Goal: Information Seeking & Learning: Check status

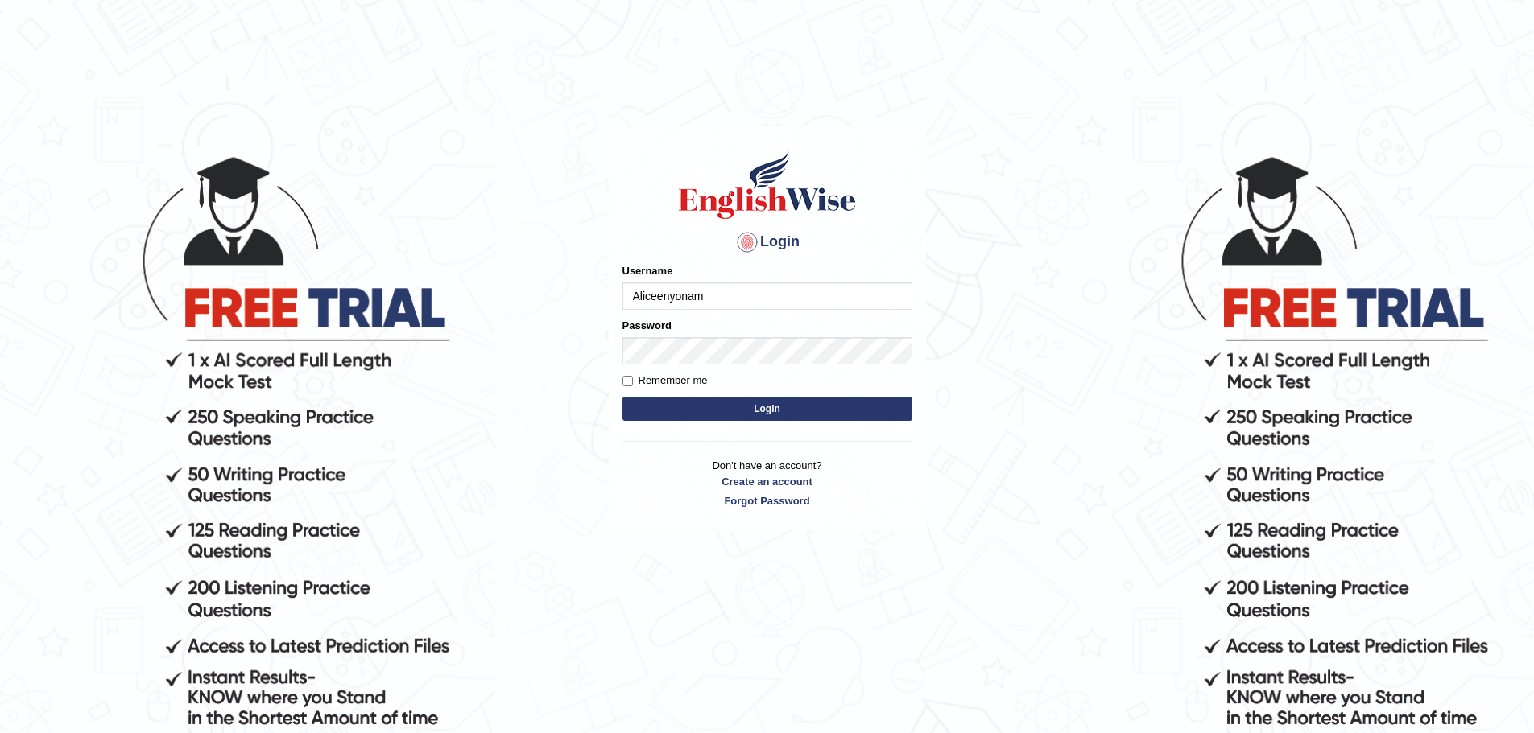
type input "Aliceenyonam"
click at [622, 397] on button "Login" at bounding box center [767, 409] width 290 height 24
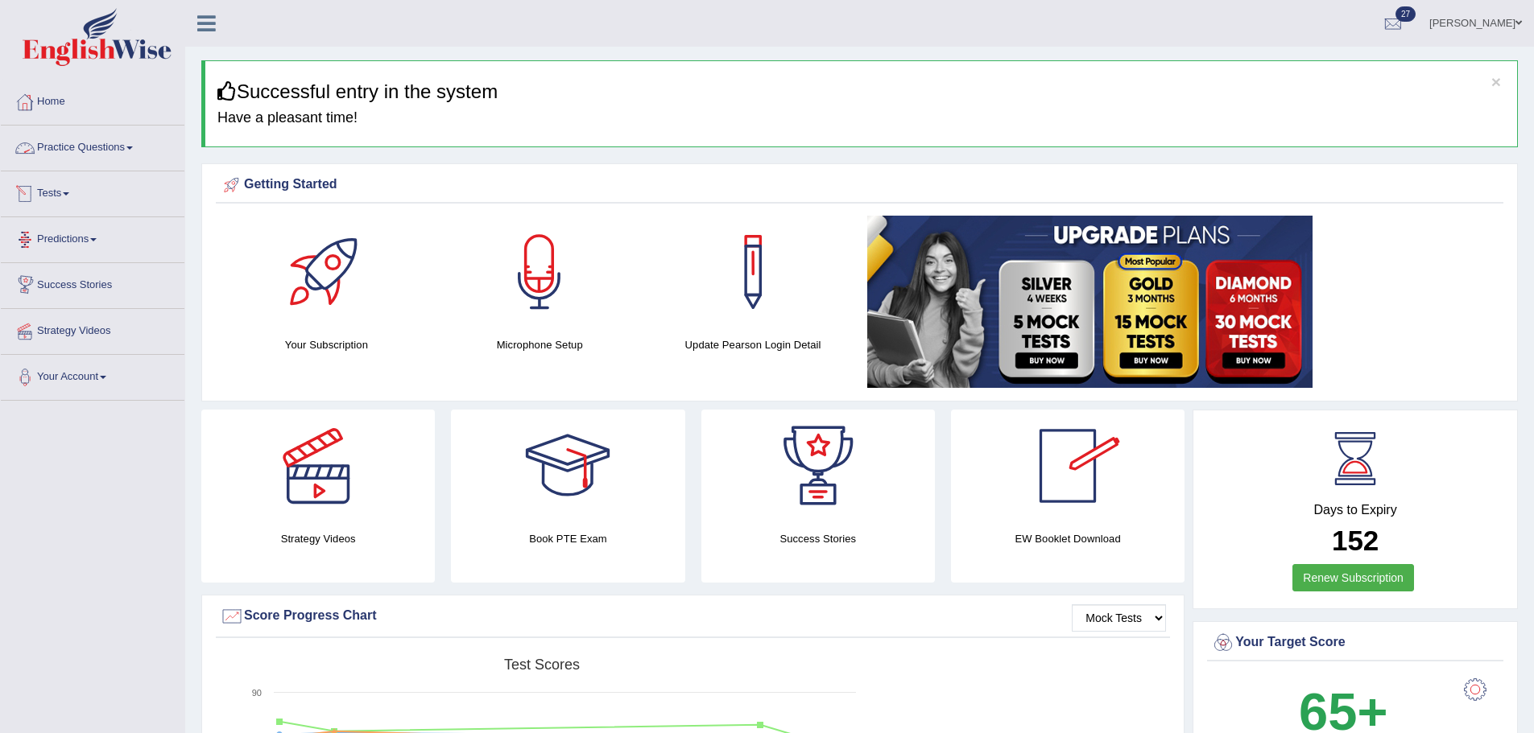
click at [68, 190] on link "Tests" at bounding box center [93, 191] width 184 height 40
click at [73, 292] on link "History" at bounding box center [105, 288] width 151 height 29
click at [35, 284] on link "History" at bounding box center [105, 288] width 151 height 29
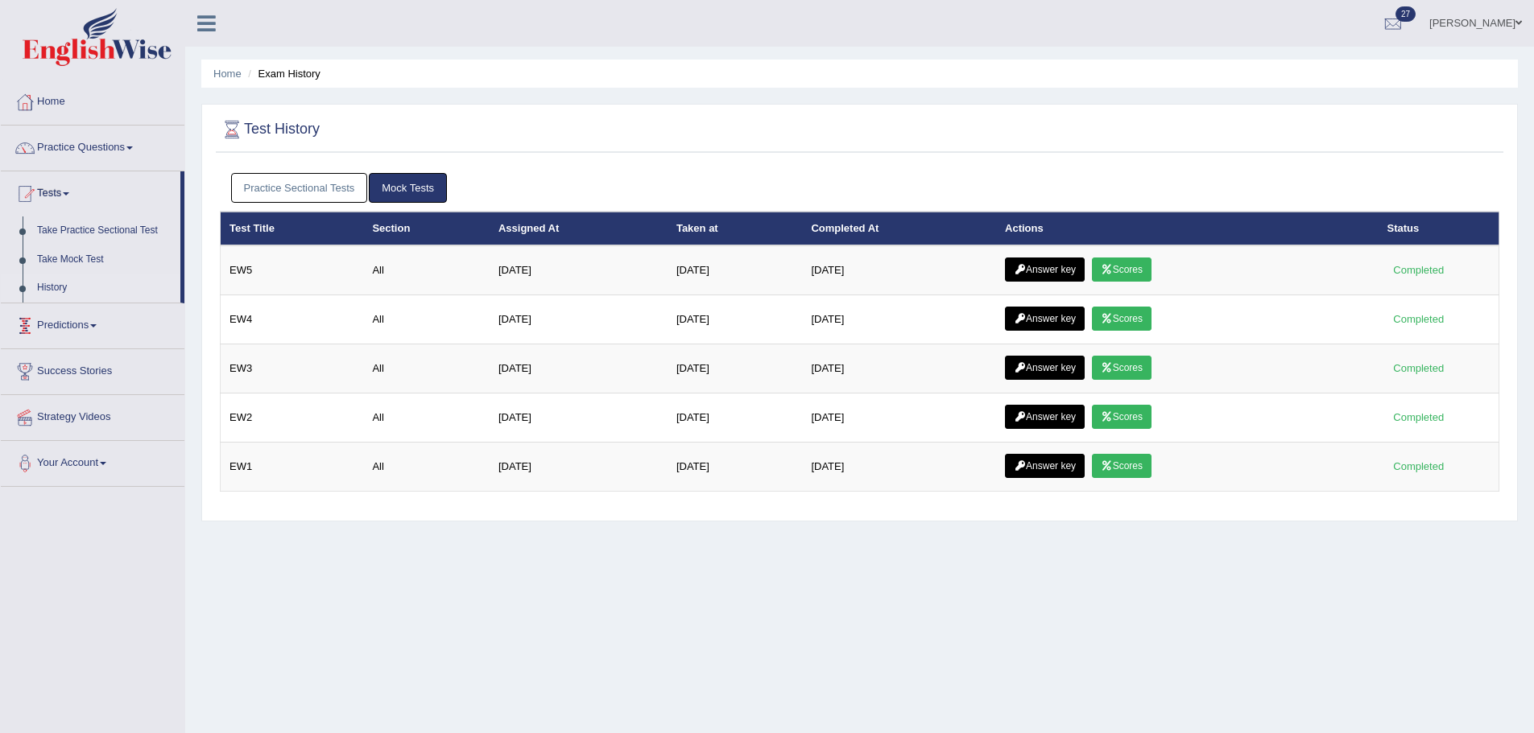
click at [309, 187] on link "Practice Sectional Tests" at bounding box center [299, 188] width 137 height 30
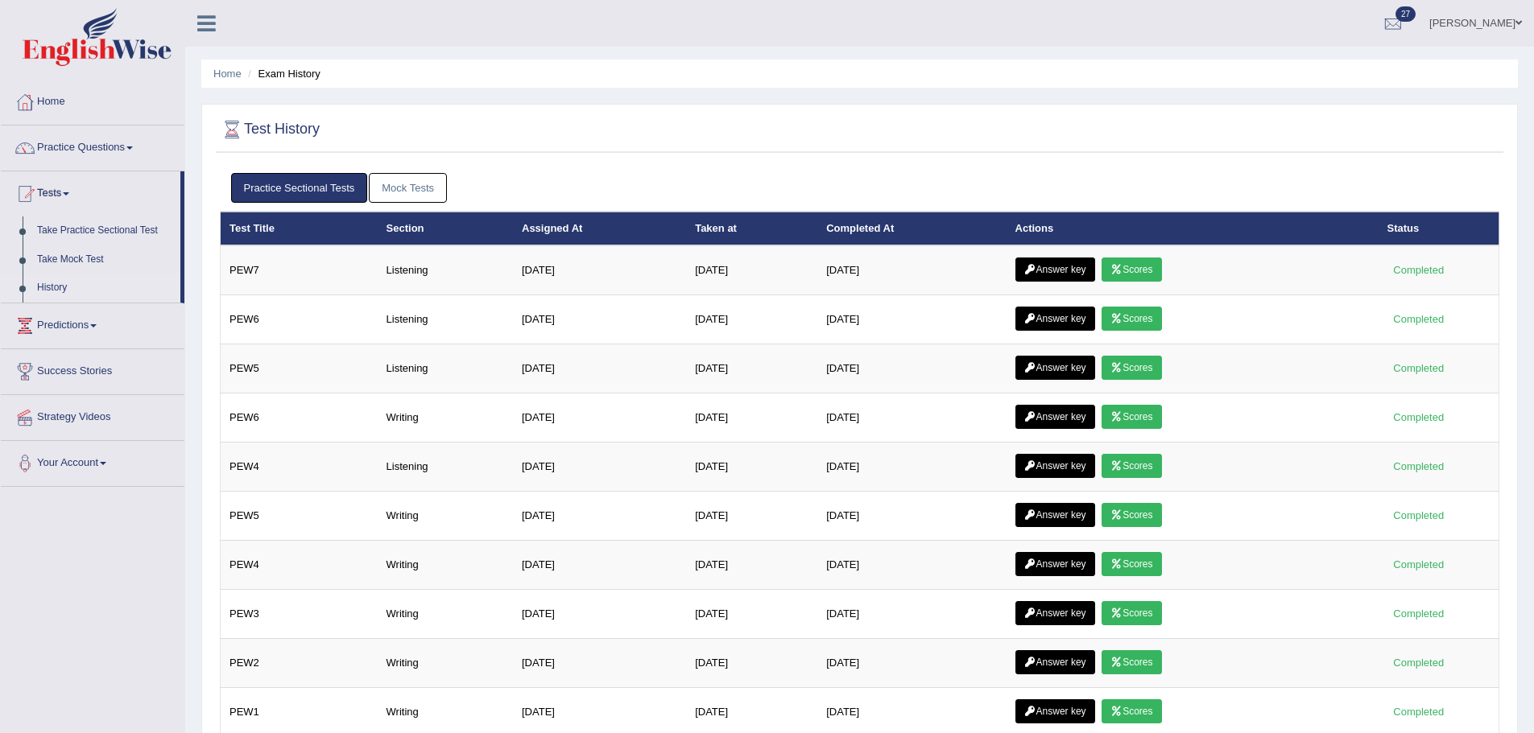
click at [60, 279] on link "History" at bounding box center [105, 288] width 151 height 29
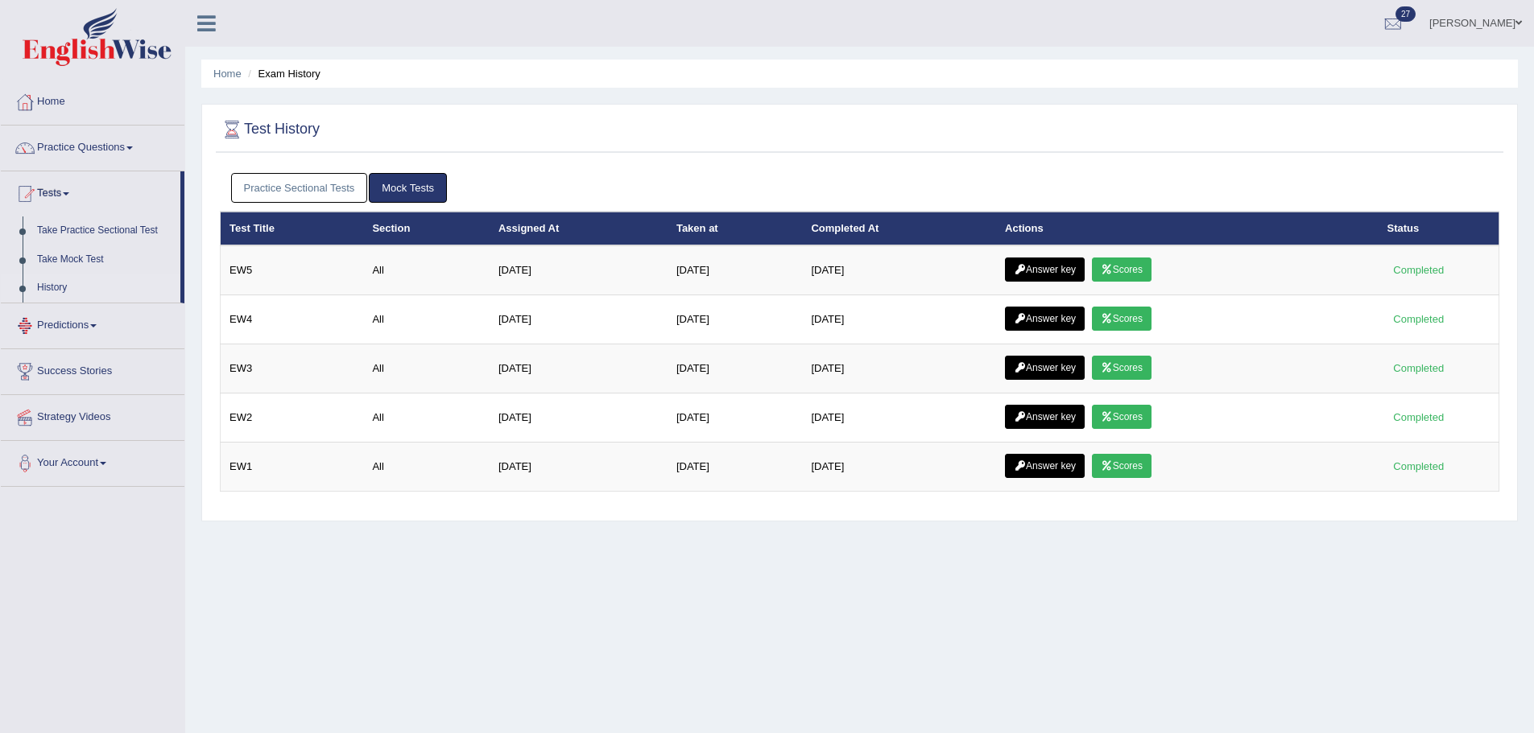
click at [286, 182] on link "Practice Sectional Tests" at bounding box center [299, 188] width 137 height 30
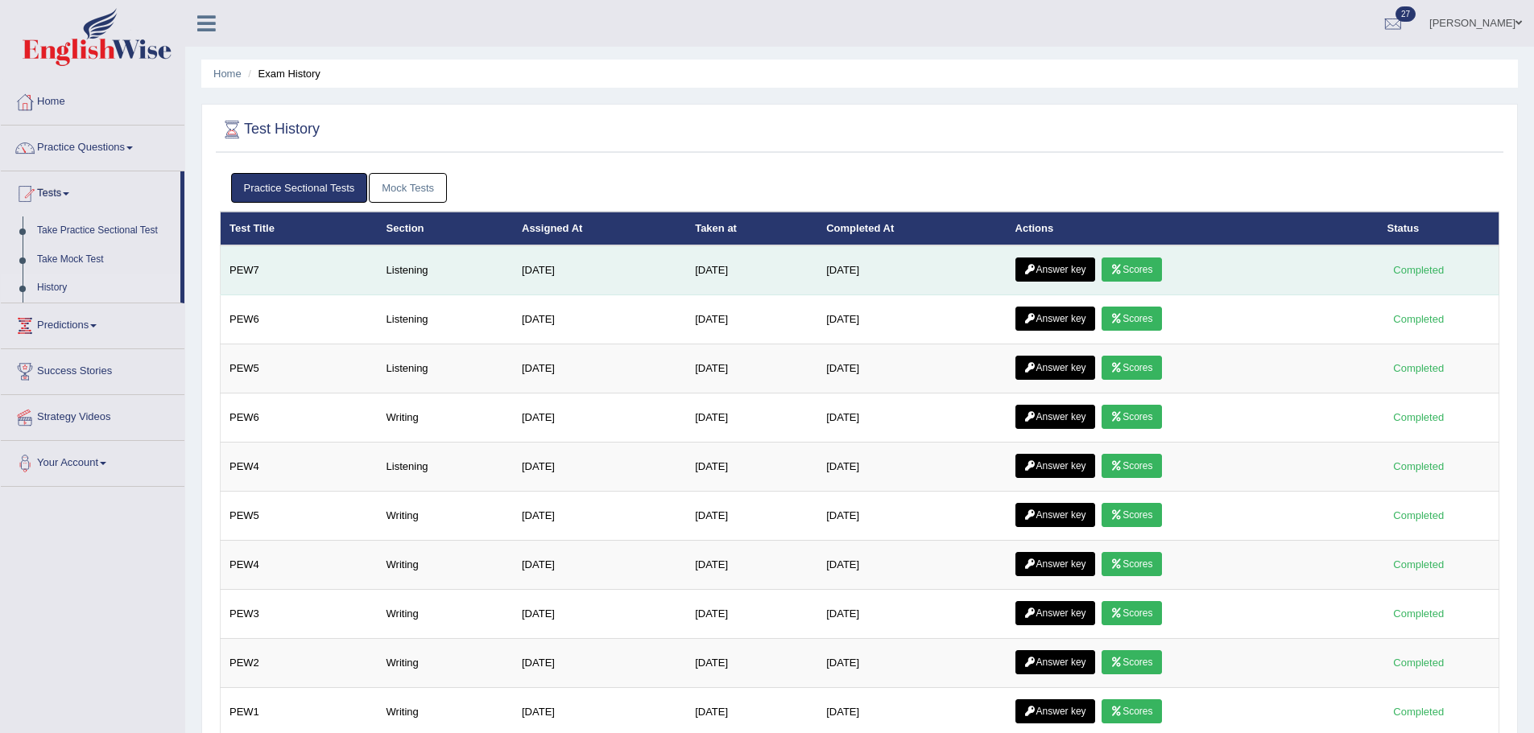
click at [1081, 265] on link "Answer key" at bounding box center [1055, 270] width 80 height 24
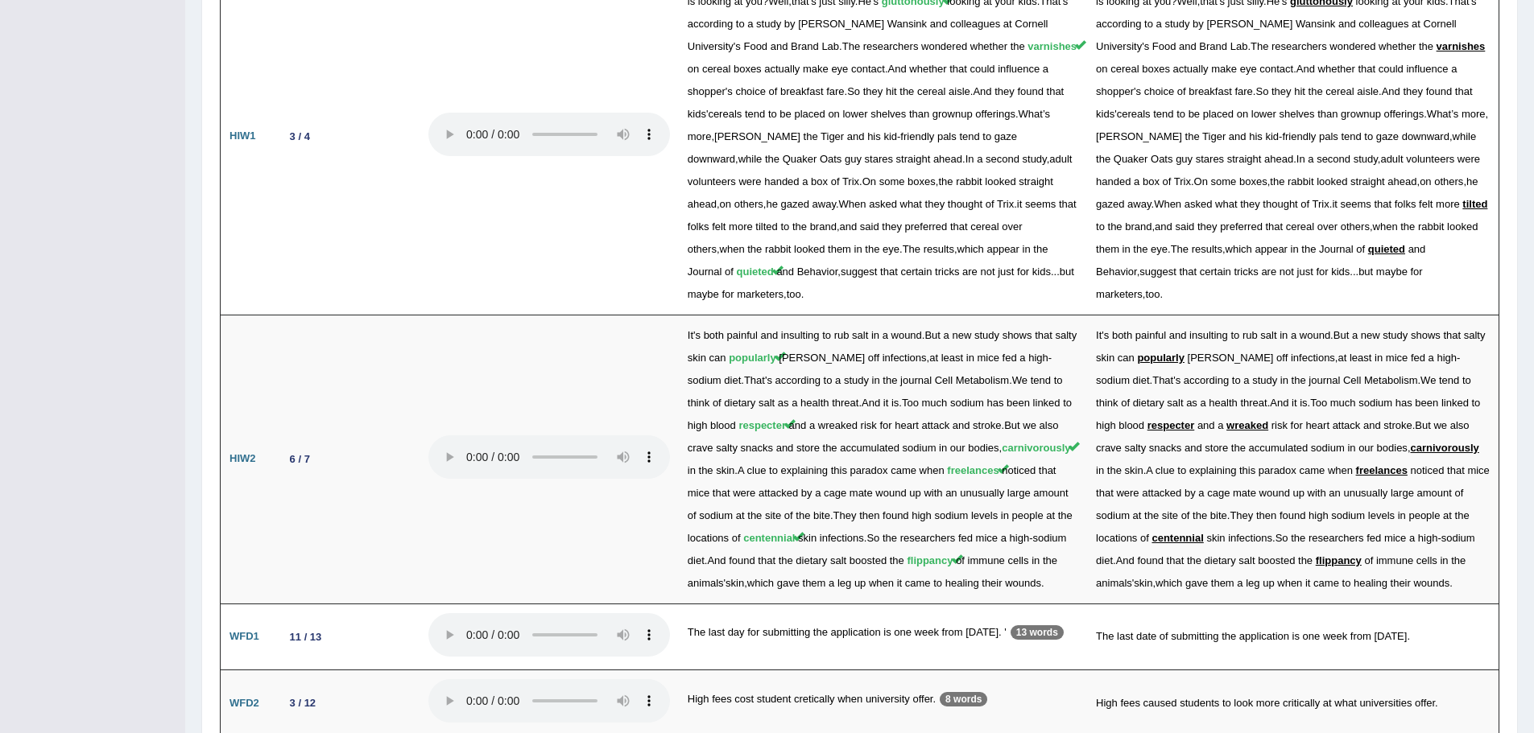
scroll to position [2248, 0]
